Goal: Information Seeking & Learning: Learn about a topic

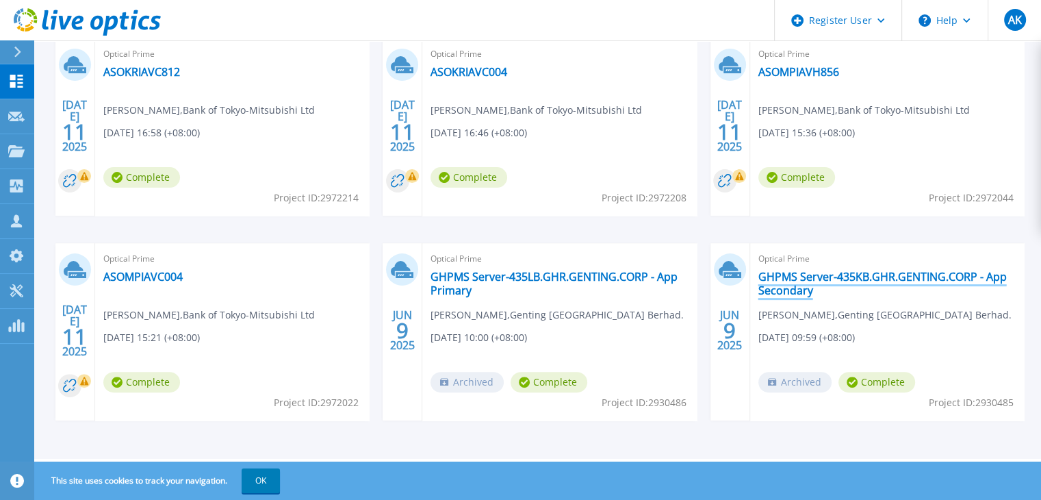
scroll to position [111, 0]
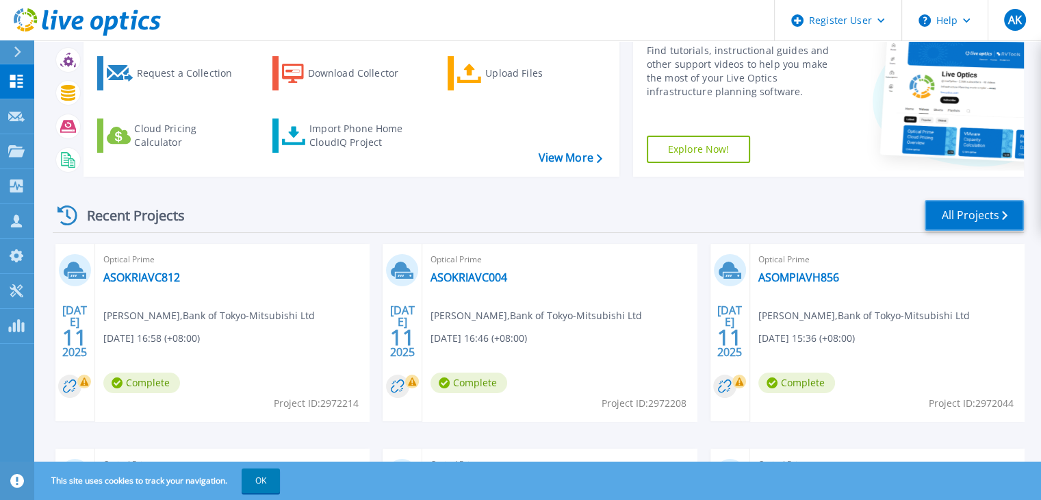
click at [963, 209] on link "All Projects" at bounding box center [974, 215] width 99 height 31
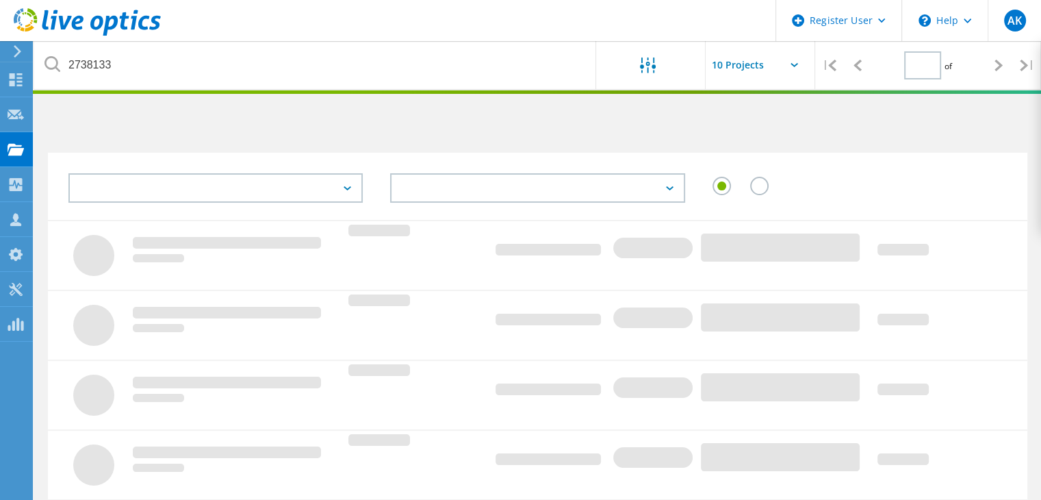
type input "1"
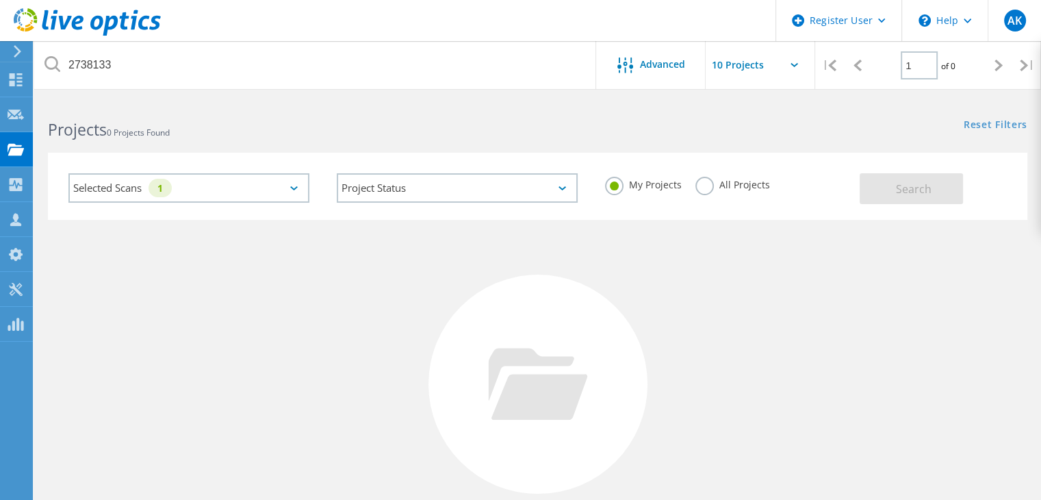
click at [693, 183] on div "My Projects All Projects" at bounding box center [726, 185] width 268 height 51
click at [704, 186] on label "All Projects" at bounding box center [733, 183] width 75 height 13
click at [0, 0] on input "All Projects" at bounding box center [0, 0] width 0 height 0
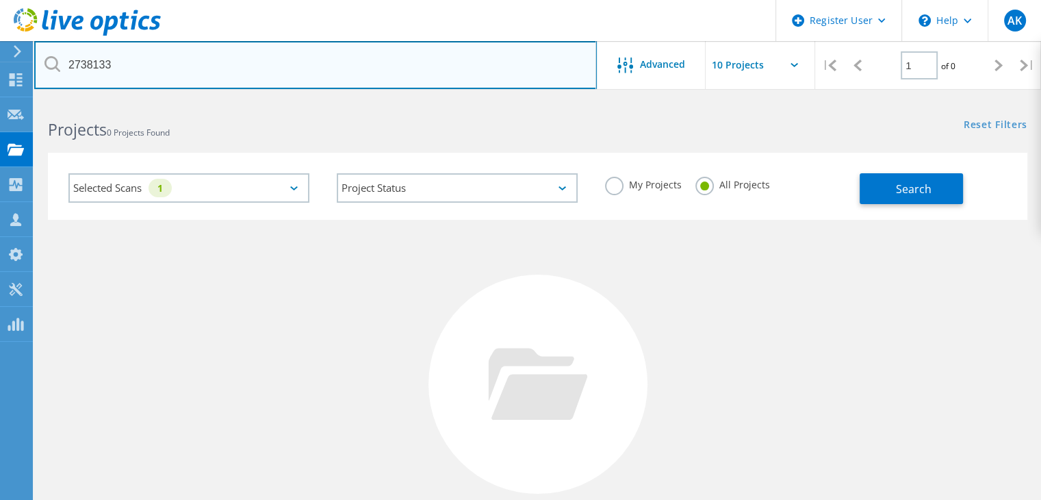
drag, startPoint x: 162, startPoint y: 58, endPoint x: 15, endPoint y: 59, distance: 146.5
click at [15, 99] on div "Register User \n Help Explore Helpful Articles Contact Support AK Dell User Ayu…" at bounding box center [520, 364] width 1041 height 531
drag, startPoint x: 125, startPoint y: 60, endPoint x: 42, endPoint y: 68, distance: 83.9
click at [42, 68] on input "2738133" at bounding box center [315, 65] width 563 height 48
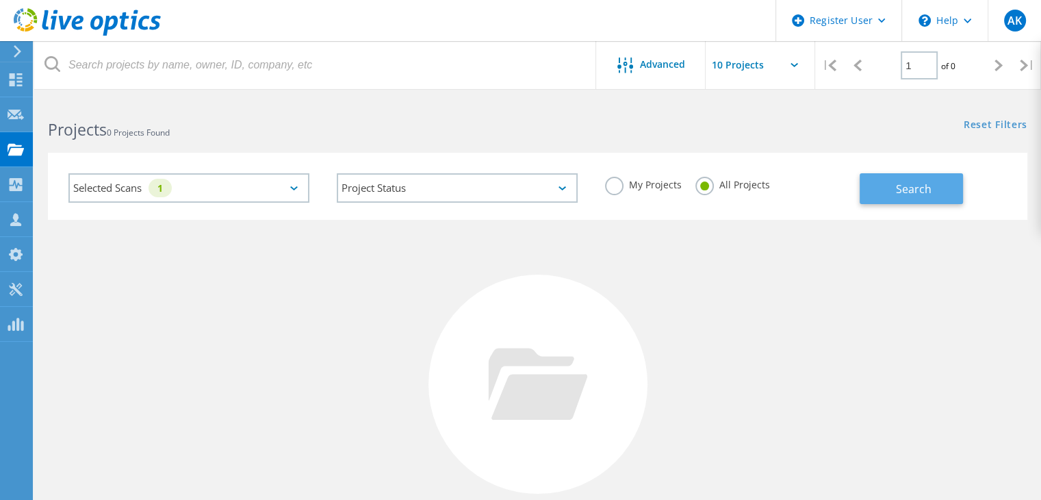
click at [915, 188] on span "Search" at bounding box center [914, 188] width 36 height 15
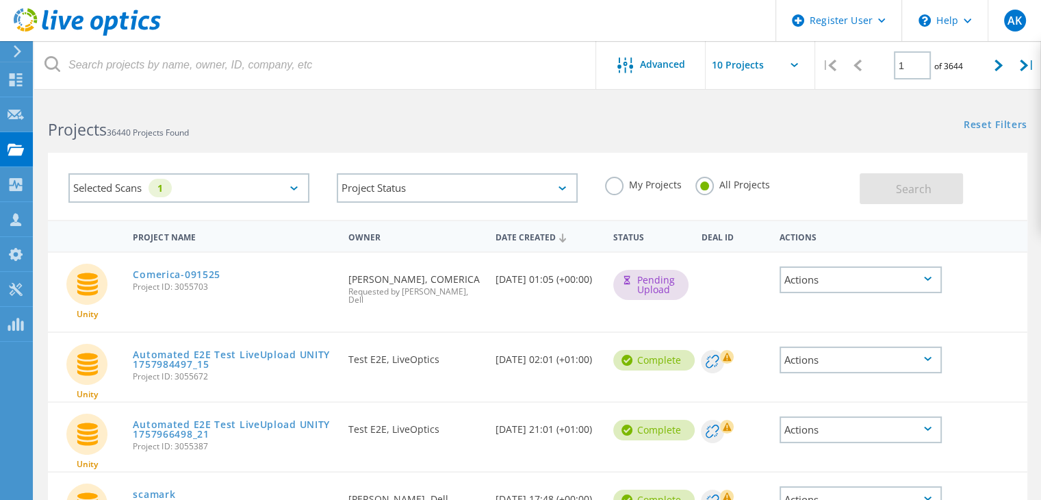
click at [616, 184] on label "My Projects" at bounding box center [643, 183] width 77 height 13
click at [0, 0] on input "My Projects" at bounding box center [0, 0] width 0 height 0
click at [921, 181] on span "Search" at bounding box center [914, 188] width 36 height 15
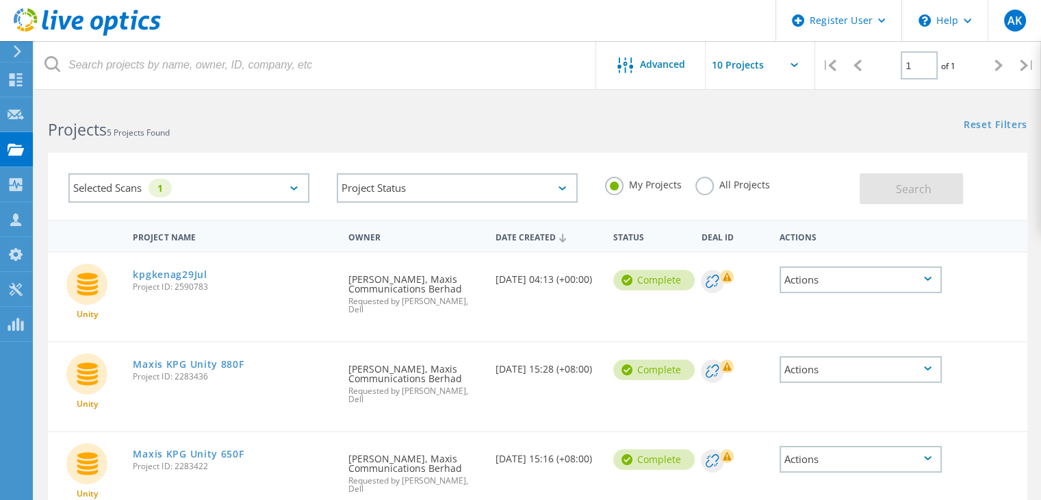
click at [297, 193] on div "Selected Scans 1" at bounding box center [188, 187] width 241 height 29
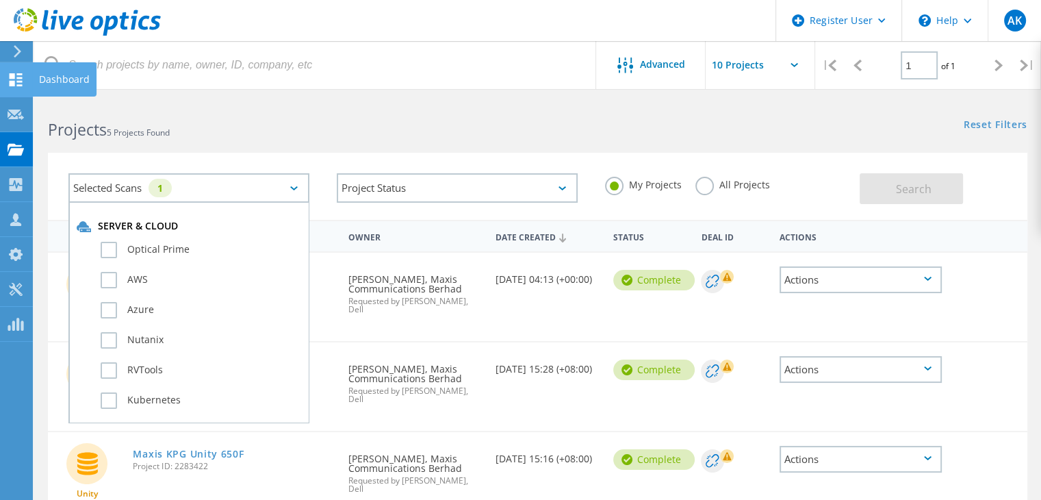
click at [19, 83] on icon at bounding box center [16, 79] width 16 height 13
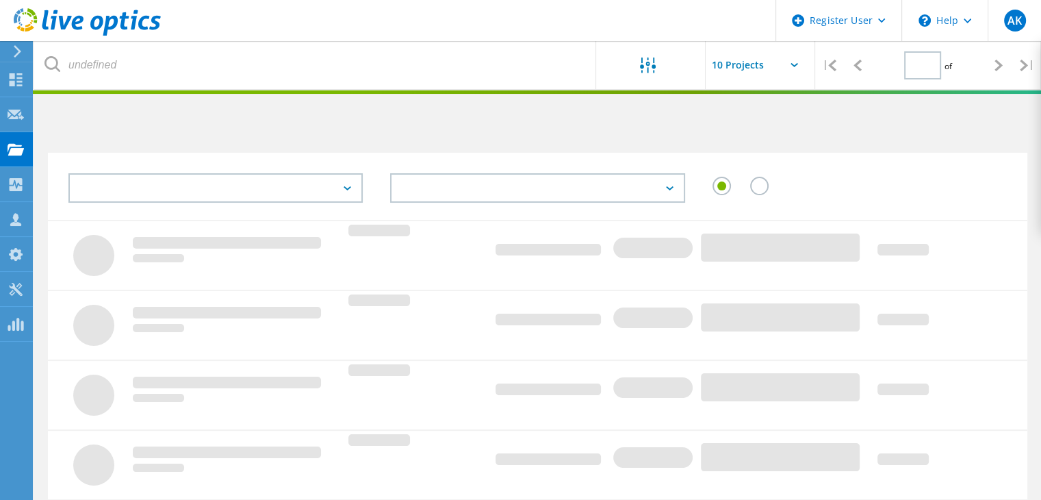
type input "1"
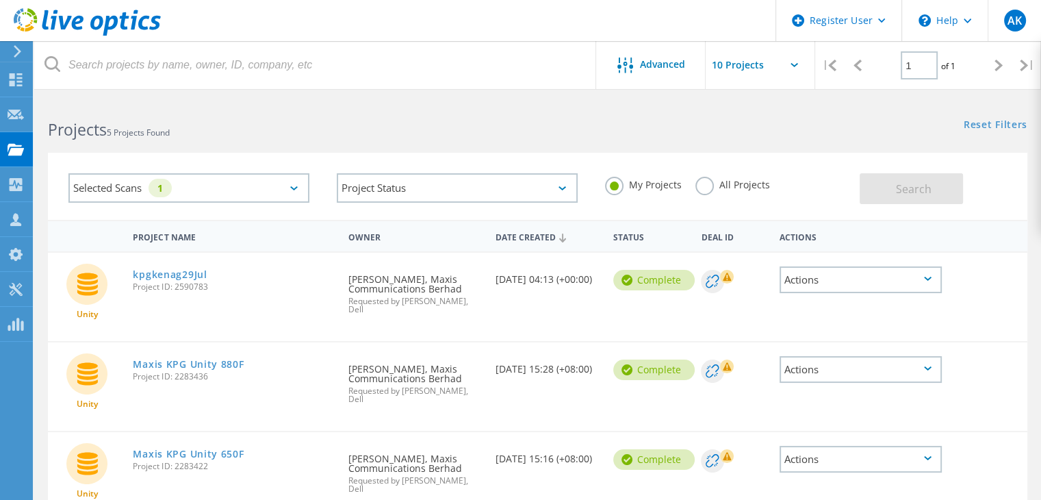
click at [255, 195] on div "Selected Scans 1" at bounding box center [188, 187] width 241 height 29
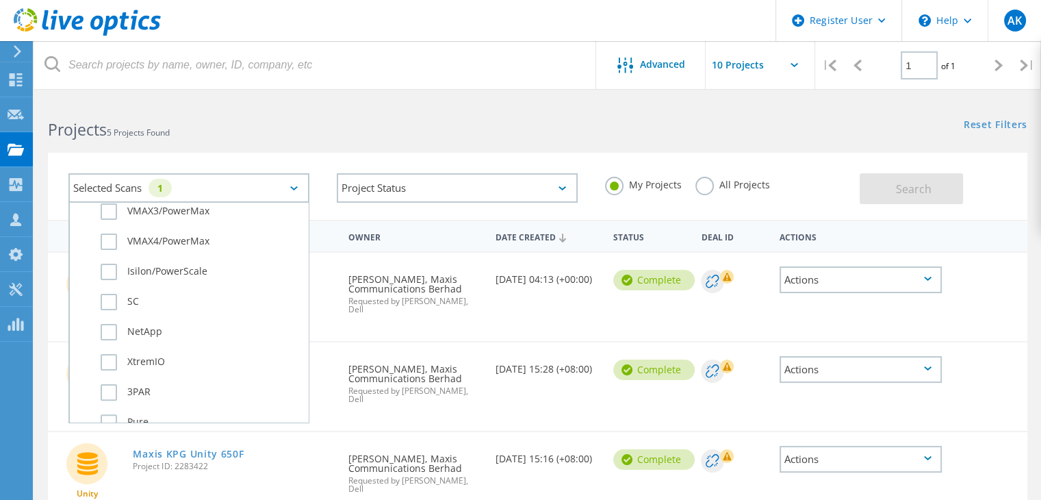
scroll to position [274, 0]
click at [98, 293] on div "Unity" at bounding box center [189, 308] width 225 height 30
click at [107, 299] on label "Unity" at bounding box center [201, 304] width 201 height 16
click at [0, 0] on input "Unity" at bounding box center [0, 0] width 0 height 0
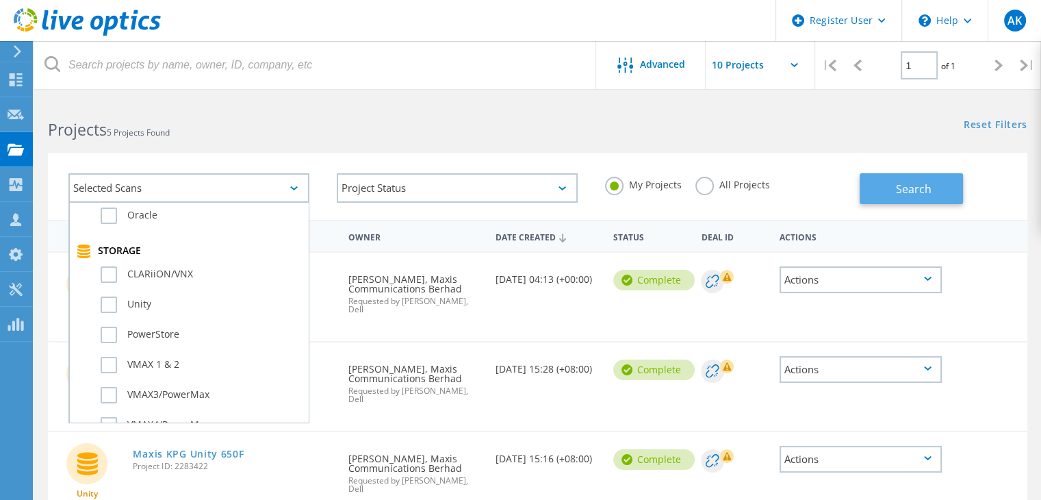
click at [926, 193] on span "Search" at bounding box center [914, 188] width 36 height 15
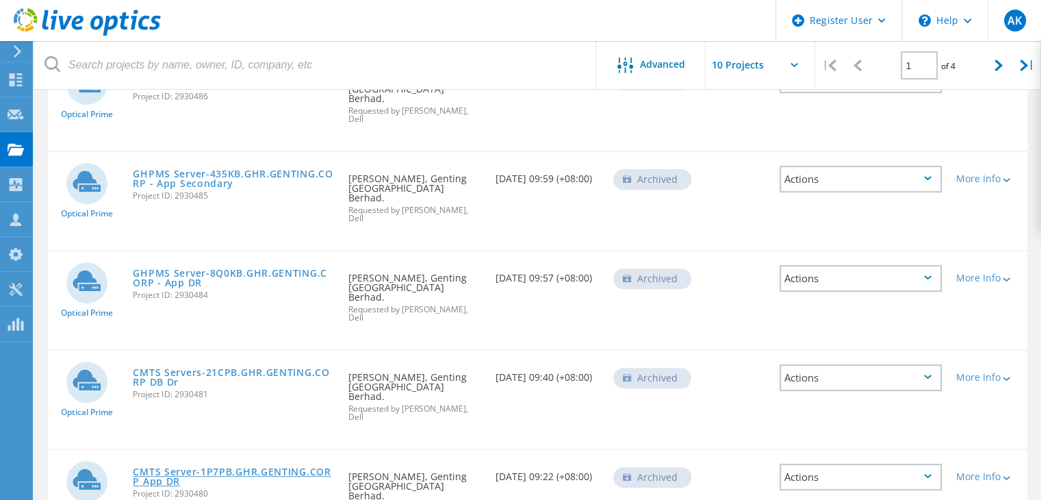
scroll to position [572, 0]
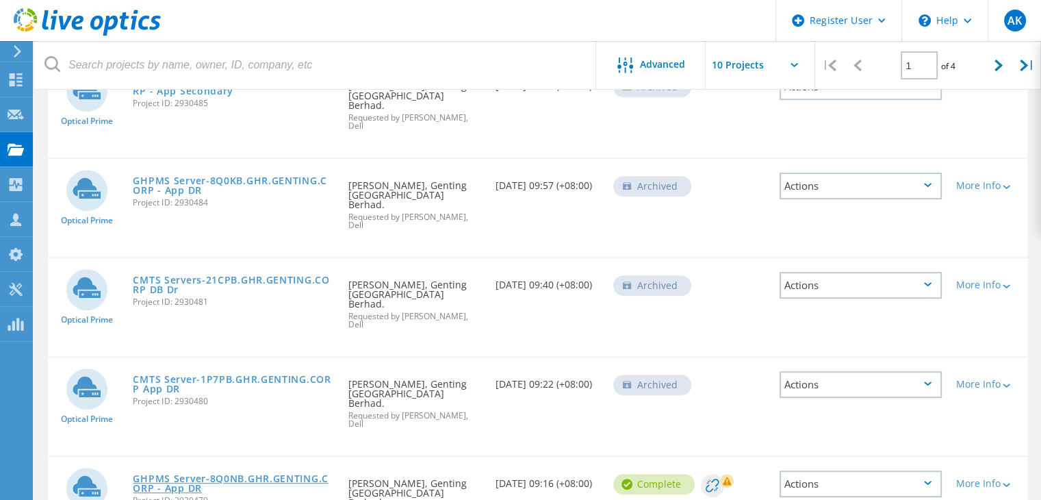
click at [201, 474] on link "GHPMS Server-8Q0NB.GHR.GENTING.CORP - App DR" at bounding box center [234, 483] width 202 height 19
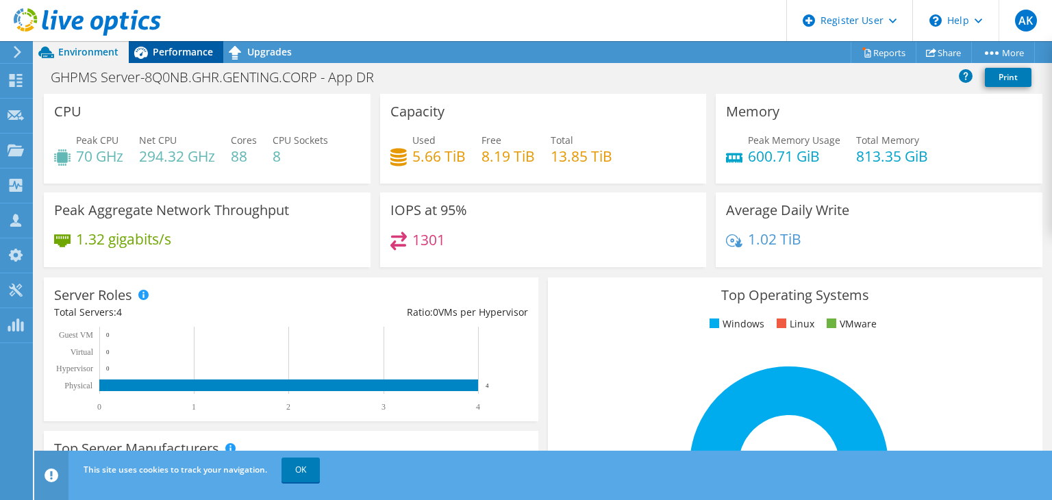
click at [179, 58] on span "Performance" at bounding box center [183, 51] width 60 height 13
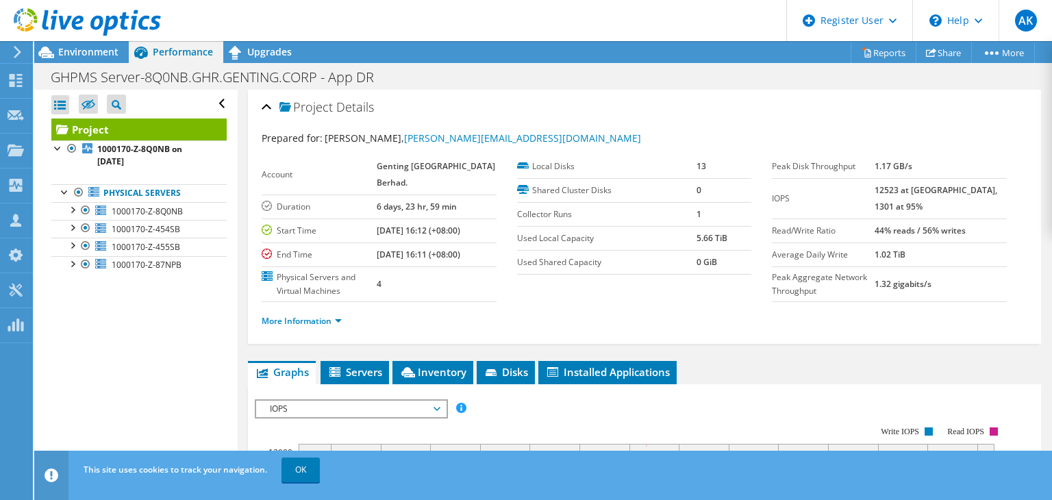
drag, startPoint x: 994, startPoint y: 230, endPoint x: 887, endPoint y: 229, distance: 106.8
click at [887, 229] on tr "Read/Write Ratio 44% reads / 56% writes" at bounding box center [889, 230] width 235 height 24
copy tr "44% reads / 56% writes"
click at [818, 228] on label "Read/Write Ratio" at bounding box center [823, 231] width 103 height 14
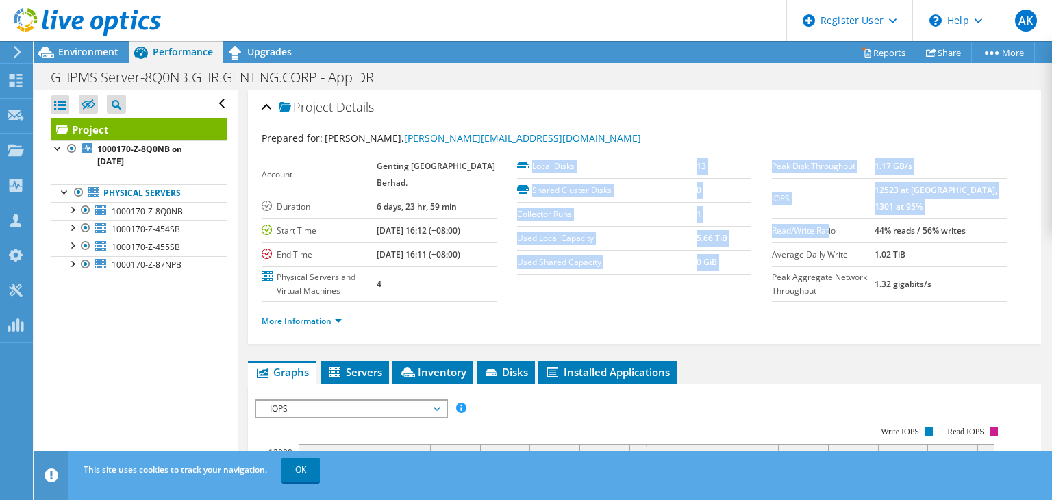
drag, startPoint x: 759, startPoint y: 230, endPoint x: 822, endPoint y: 229, distance: 62.3
click at [822, 229] on section "Prepared for: Ruben Danabalan, ruben.danabalan@rwgenting.com Account Genting Ma…" at bounding box center [644, 236] width 765 height 210
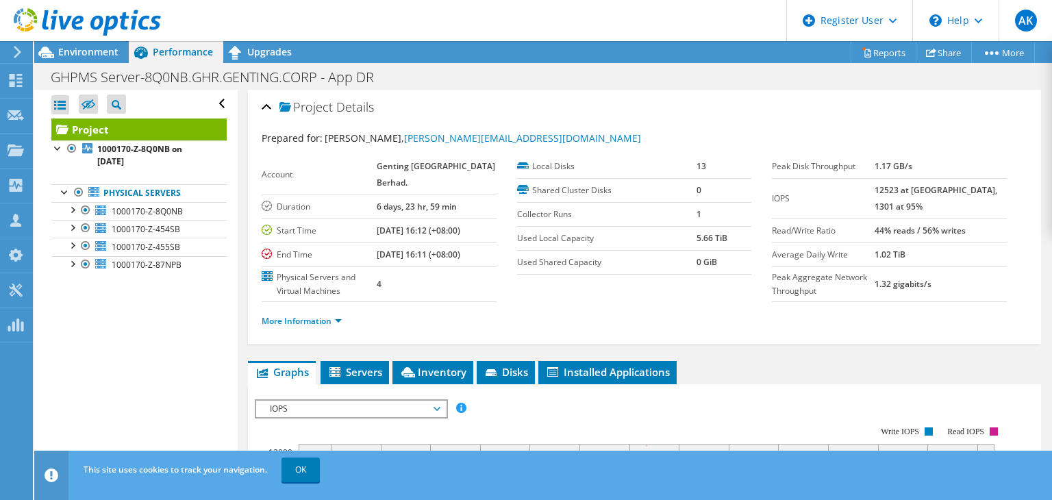
click at [827, 230] on label "Read/Write Ratio" at bounding box center [823, 231] width 103 height 14
drag, startPoint x: 835, startPoint y: 233, endPoint x: 766, endPoint y: 231, distance: 68.5
click at [772, 231] on label "Read/Write Ratio" at bounding box center [823, 231] width 103 height 14
copy label "Read/Write Ratio"
drag, startPoint x: 633, startPoint y: 337, endPoint x: 622, endPoint y: 337, distance: 10.3
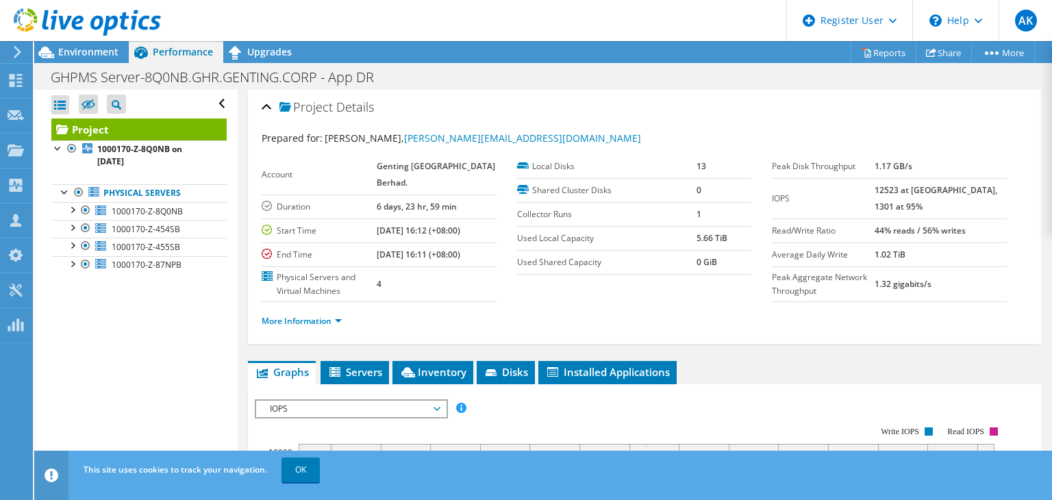
click at [633, 337] on div "More Information" at bounding box center [644, 321] width 765 height 38
drag, startPoint x: 301, startPoint y: 351, endPoint x: 345, endPoint y: 350, distance: 43.8
click at [301, 327] on link "More Information" at bounding box center [302, 321] width 80 height 12
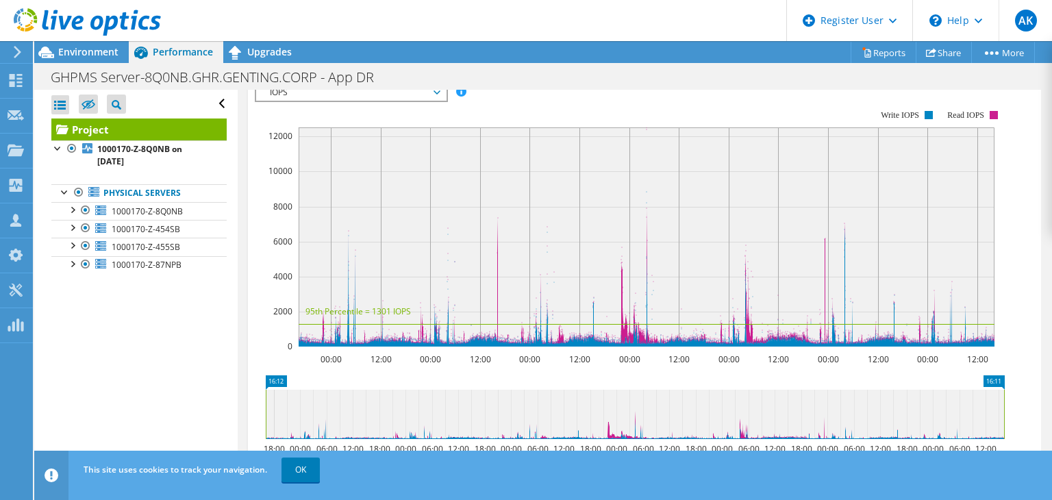
scroll to position [137, 0]
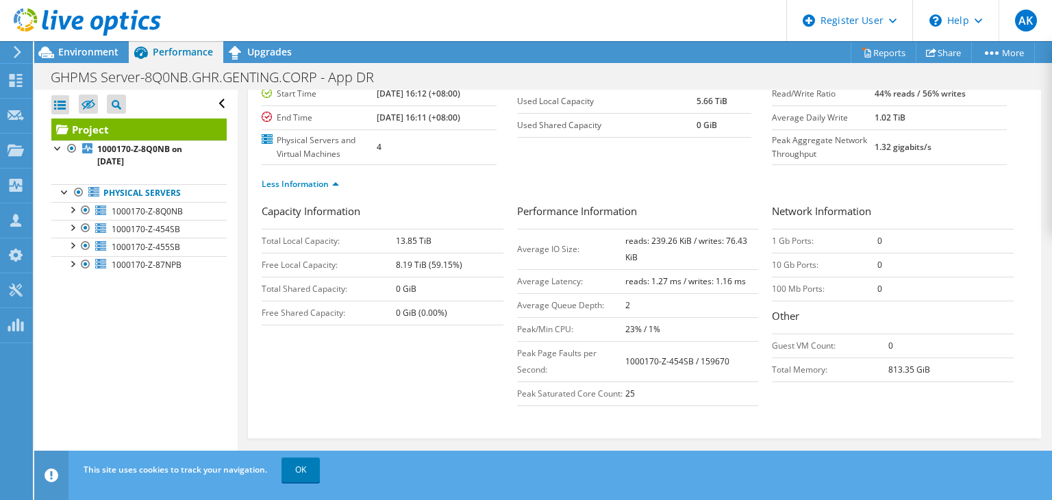
drag, startPoint x: 637, startPoint y: 289, endPoint x: 613, endPoint y: 269, distance: 30.6
click at [613, 269] on tr "Average IO Size: reads: 239.26 KiB / writes: 76.43 KiB" at bounding box center [638, 249] width 242 height 40
copy tr "reads: 239.26 KiB / writes: 76.43 KiB"
click at [574, 269] on td "Average IO Size:" at bounding box center [571, 249] width 108 height 40
click at [576, 269] on td "Average IO Size:" at bounding box center [571, 249] width 108 height 40
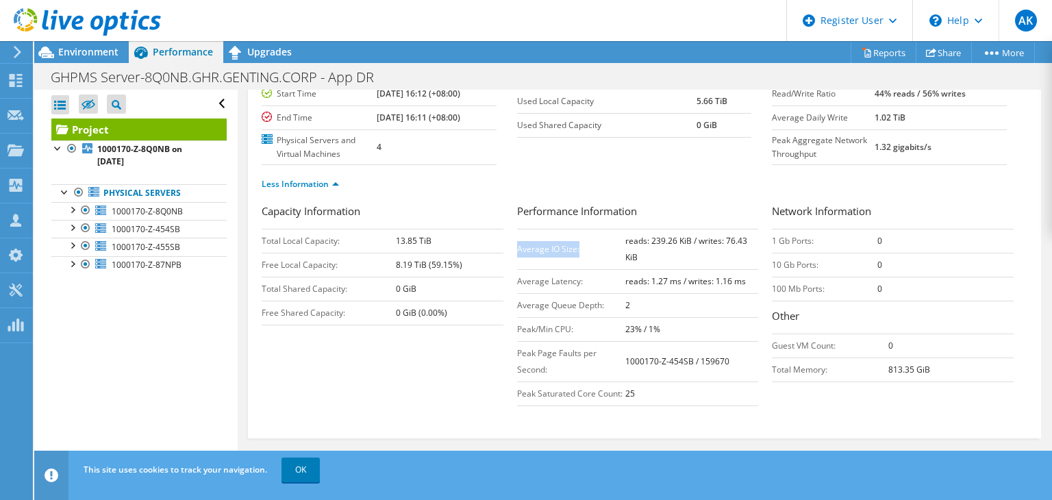
drag, startPoint x: 577, startPoint y: 284, endPoint x: 516, endPoint y: 285, distance: 60.9
click at [517, 269] on td "Average IO Size:" at bounding box center [571, 249] width 108 height 40
copy td "Average IO Size:"
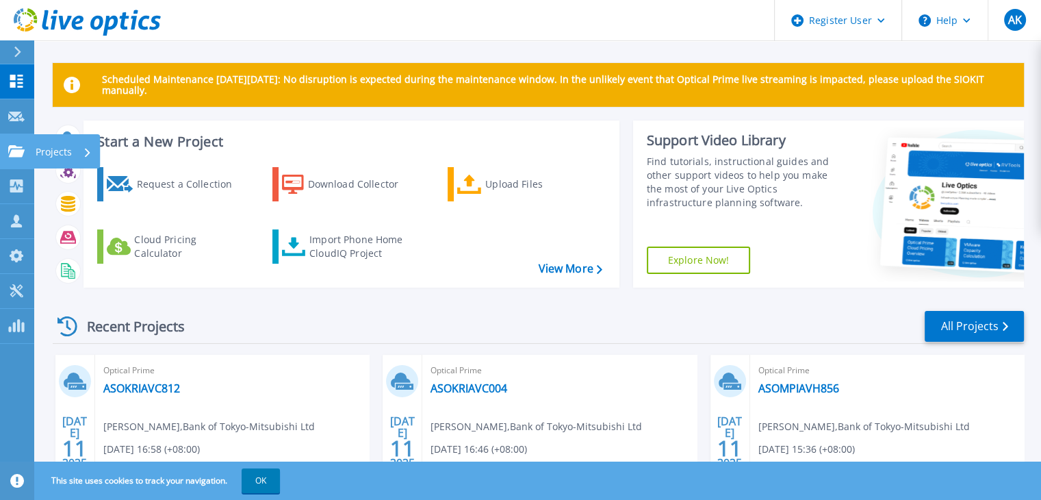
click at [14, 157] on icon at bounding box center [16, 151] width 16 height 12
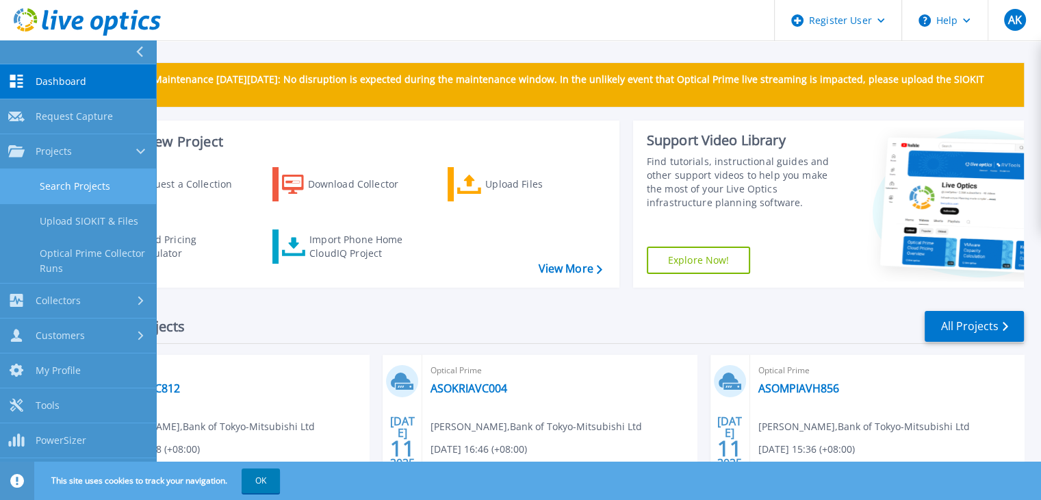
click at [73, 187] on link "Search Projects" at bounding box center [78, 186] width 156 height 35
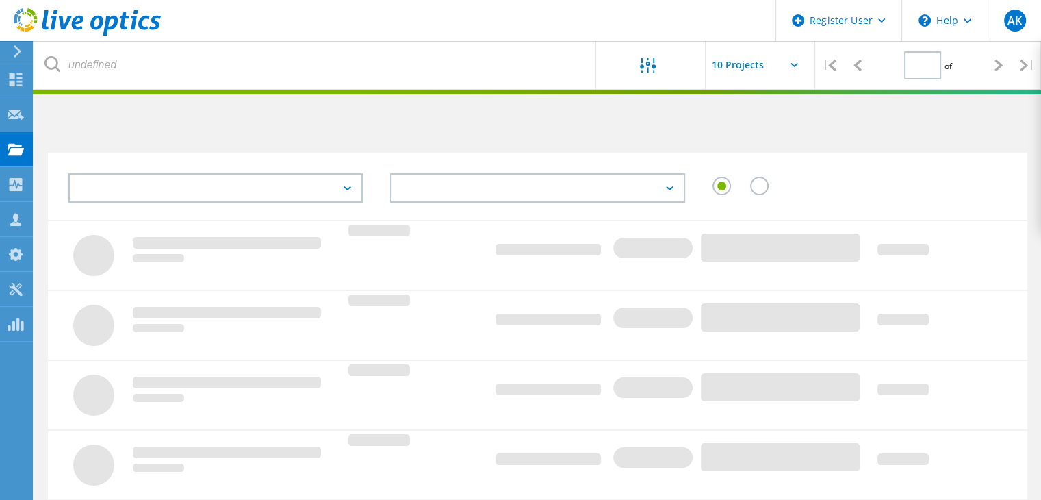
type input "1"
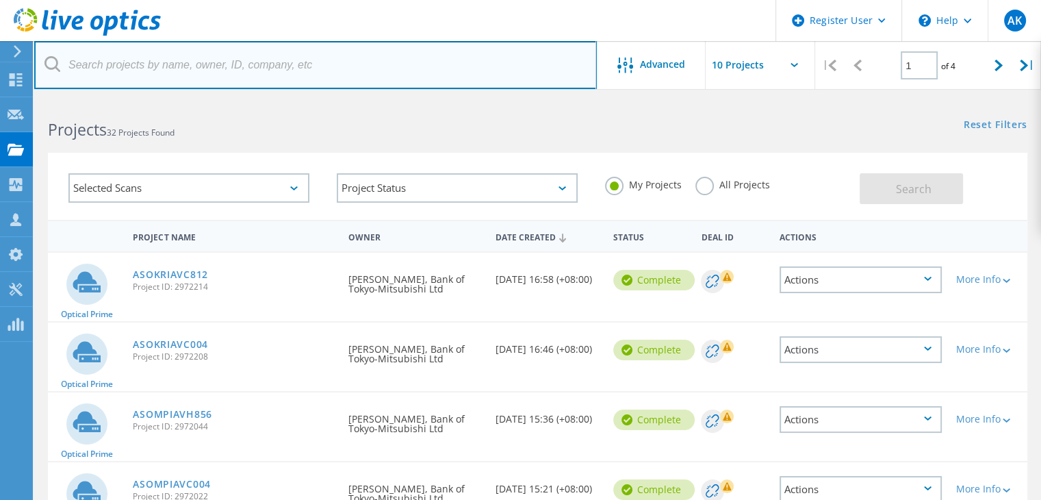
click at [157, 58] on input "text" at bounding box center [315, 65] width 563 height 48
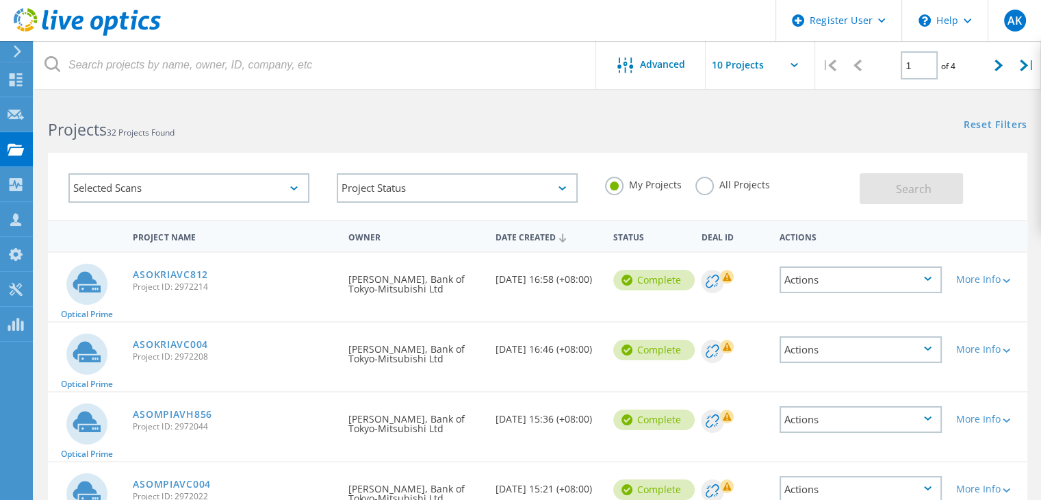
click at [699, 188] on label "All Projects" at bounding box center [733, 183] width 75 height 13
click at [0, 0] on input "All Projects" at bounding box center [0, 0] width 0 height 0
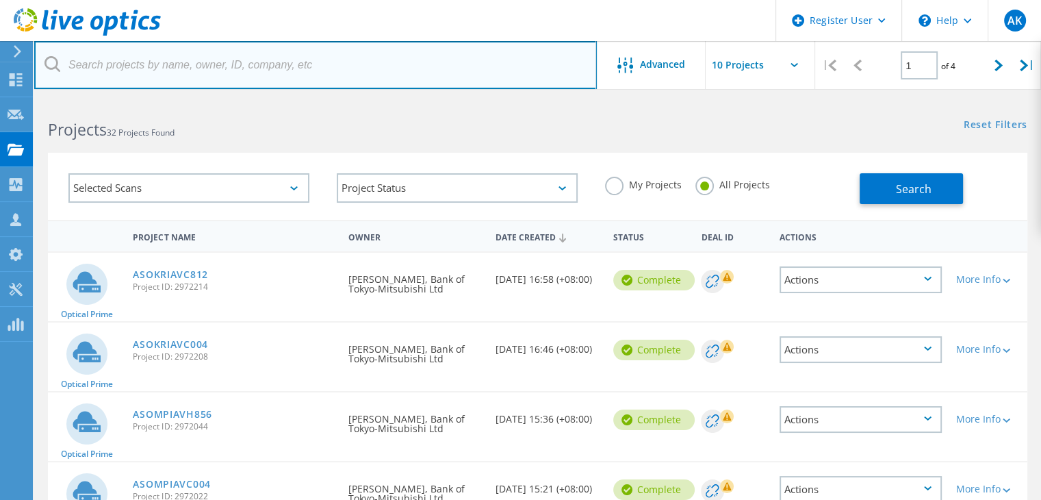
click at [142, 67] on input "text" at bounding box center [315, 65] width 563 height 48
paste input "2517590"
type input "2517590"
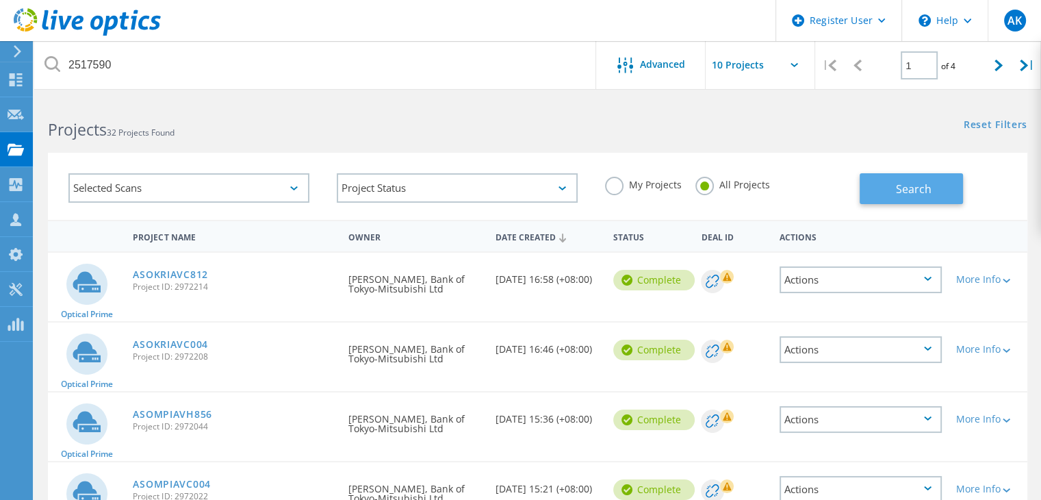
click at [919, 192] on span "Search" at bounding box center [914, 188] width 36 height 15
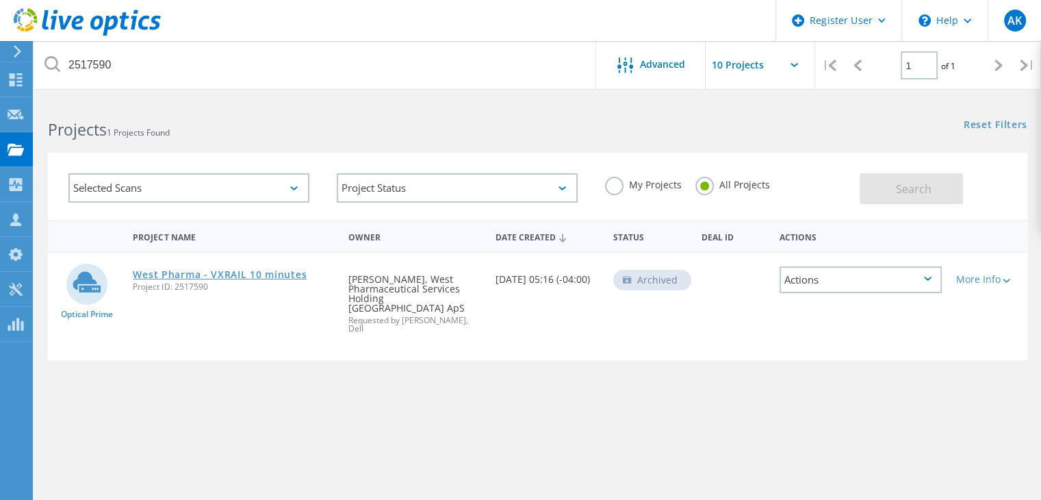
click at [226, 273] on link "West Pharma - VXRAIL 10 minutes" at bounding box center [220, 275] width 174 height 10
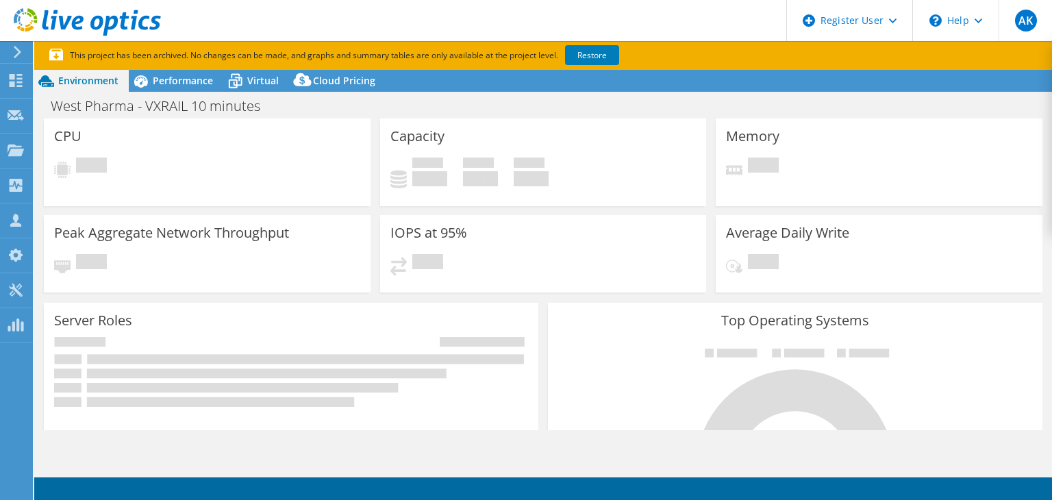
select select "USD"
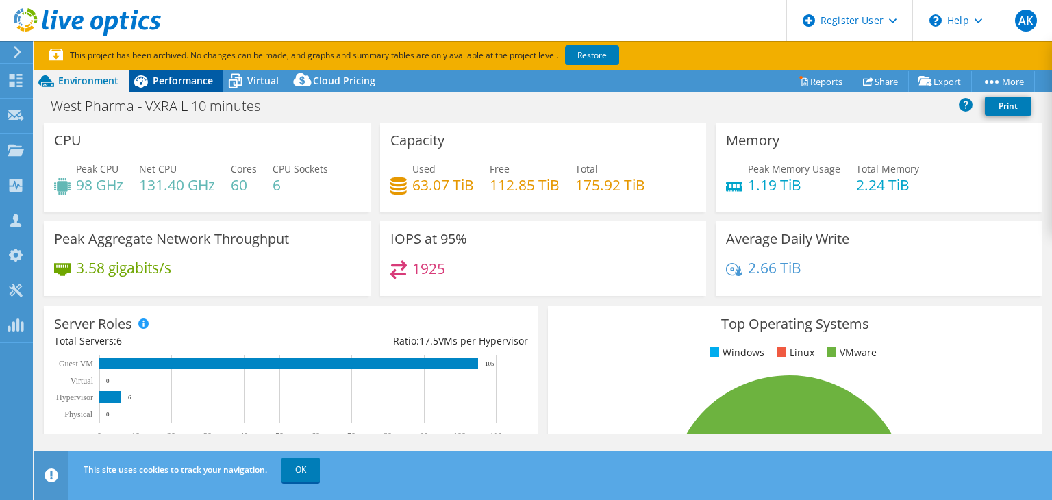
click at [177, 72] on div "Performance" at bounding box center [176, 81] width 94 height 22
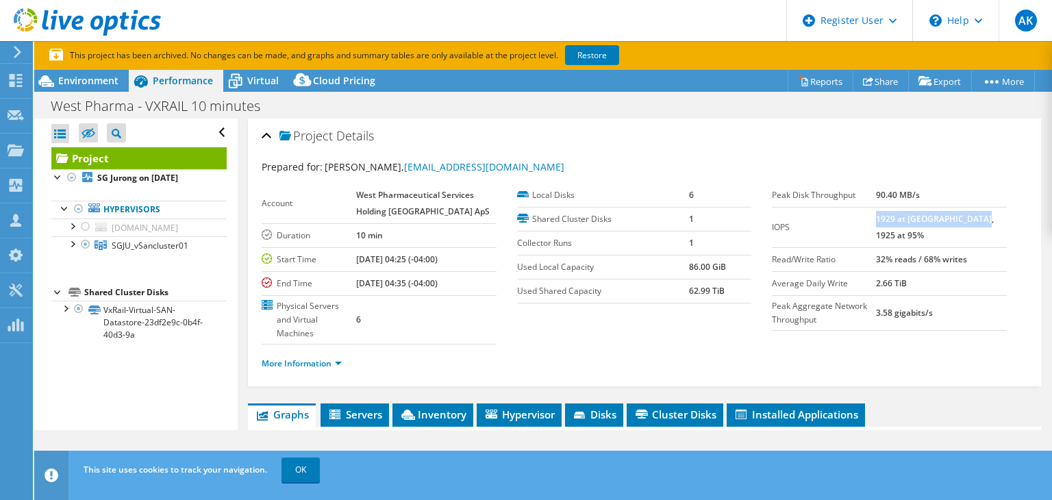
drag, startPoint x: 901, startPoint y: 214, endPoint x: 926, endPoint y: 235, distance: 32.6
click at [926, 235] on td "1929 at Peak, 1925 at 95%" at bounding box center [941, 227] width 131 height 40
copy b "1929 at Peak, 1925 at 95%"
click at [835, 283] on label "Average Daily Write" at bounding box center [824, 284] width 104 height 14
drag, startPoint x: 906, startPoint y: 262, endPoint x: 992, endPoint y: 255, distance: 85.9
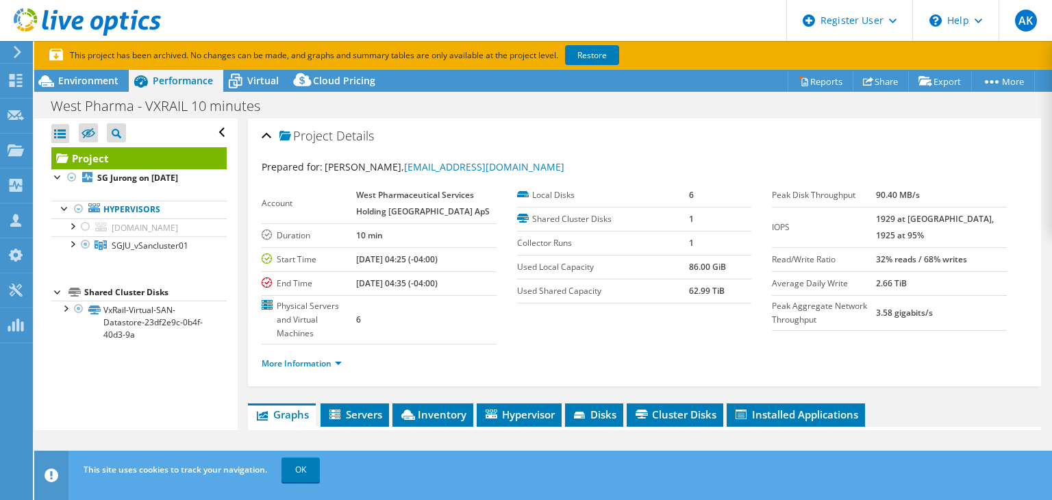
click at [992, 255] on tr "Read/Write Ratio 32% reads / 68% writes" at bounding box center [889, 259] width 235 height 24
copy tr "32% reads / 68% writes"
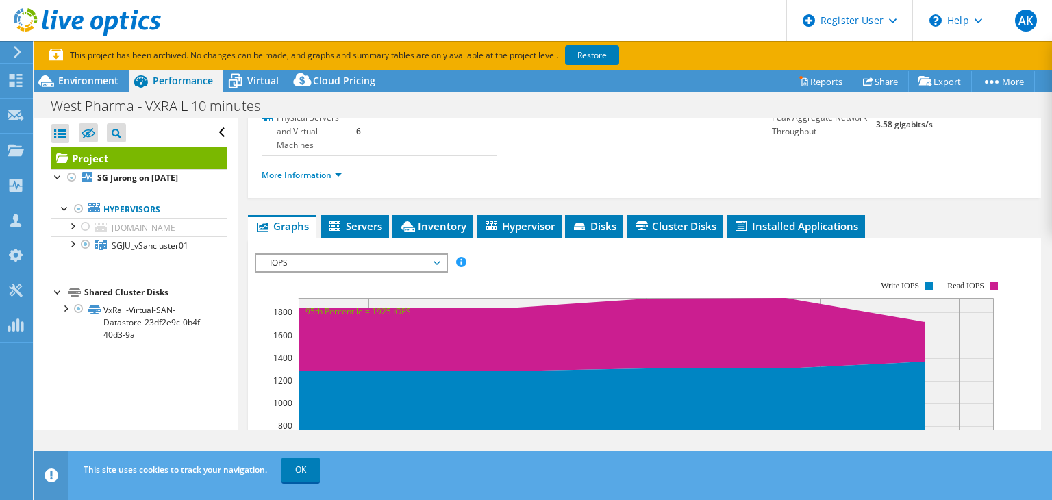
scroll to position [137, 0]
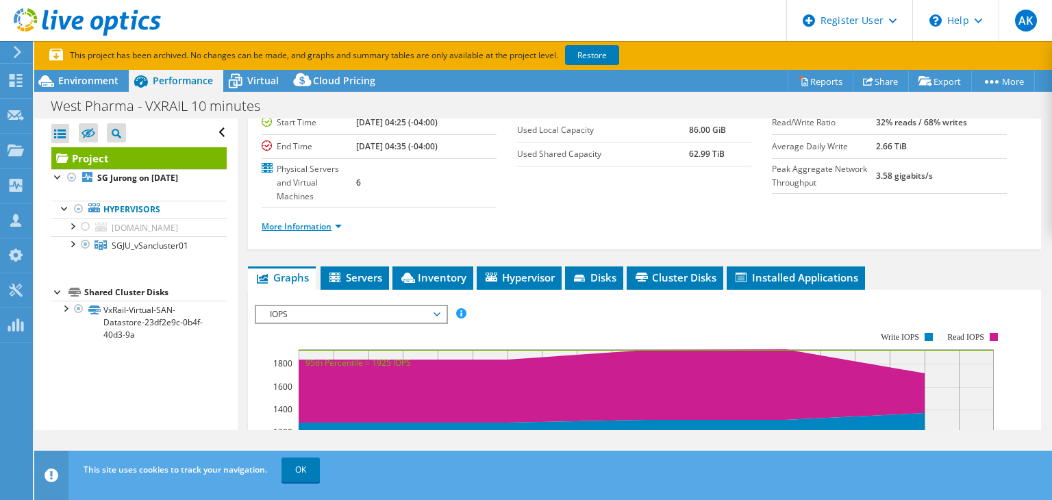
click at [307, 220] on link "More Information" at bounding box center [302, 226] width 80 height 12
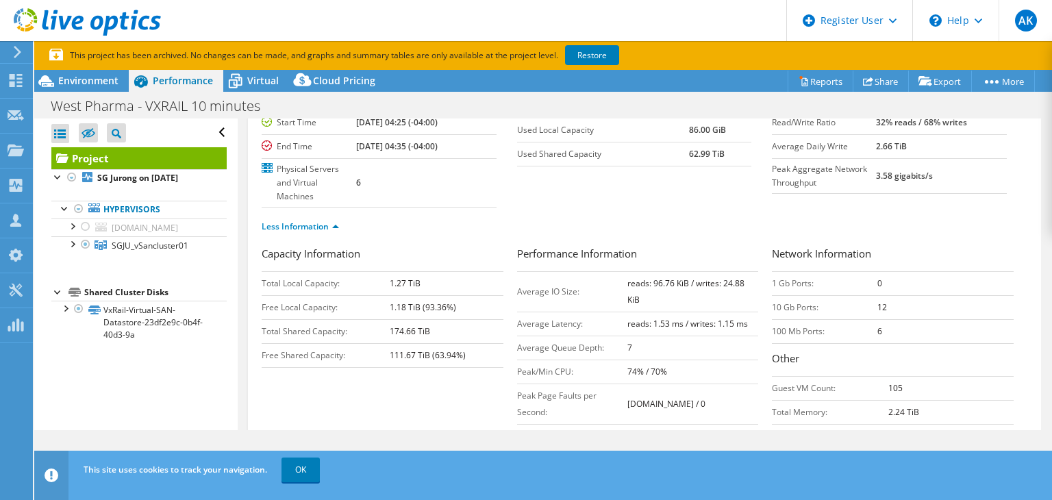
drag, startPoint x: 634, startPoint y: 283, endPoint x: 620, endPoint y: 261, distance: 26.8
click at [620, 271] on tr "Average IO Size: reads: 96.76 KiB / writes: 24.88 KiB" at bounding box center [638, 291] width 242 height 40
click at [620, 271] on td "Average IO Size:" at bounding box center [572, 291] width 111 height 40
drag, startPoint x: 622, startPoint y: 283, endPoint x: 615, endPoint y: 277, distance: 8.2
click at [615, 277] on tr "Average IO Size: reads: 96.76 KiB / writes: 24.88 KiB" at bounding box center [638, 291] width 242 height 40
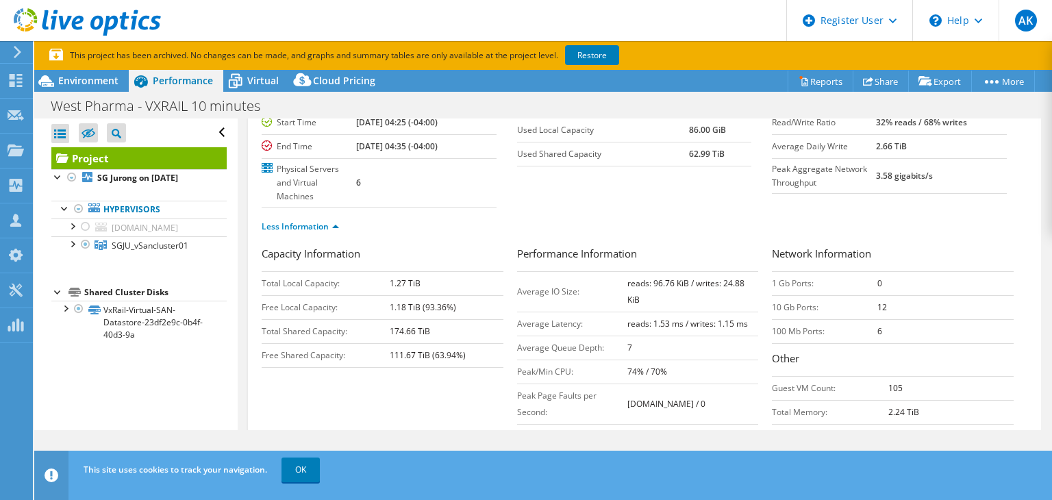
copy tr "reads: 96.76 KiB / writes: 24.88 KiB"
